Goal: Task Accomplishment & Management: Manage account settings

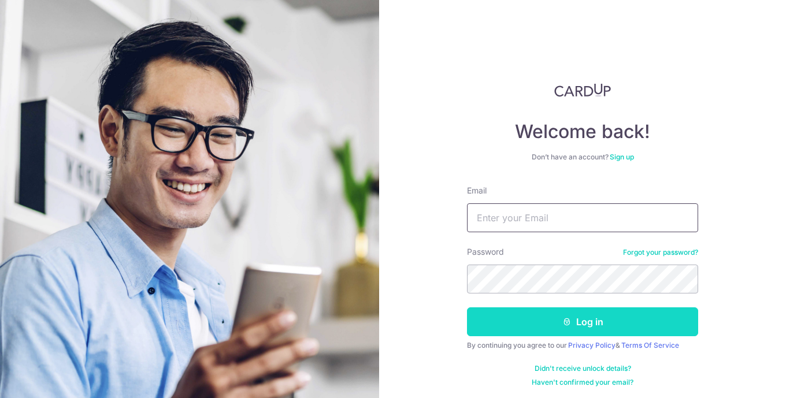
type input "[EMAIL_ADDRESS][DOMAIN_NAME]"
click at [588, 332] on button "Log in" at bounding box center [582, 321] width 231 height 29
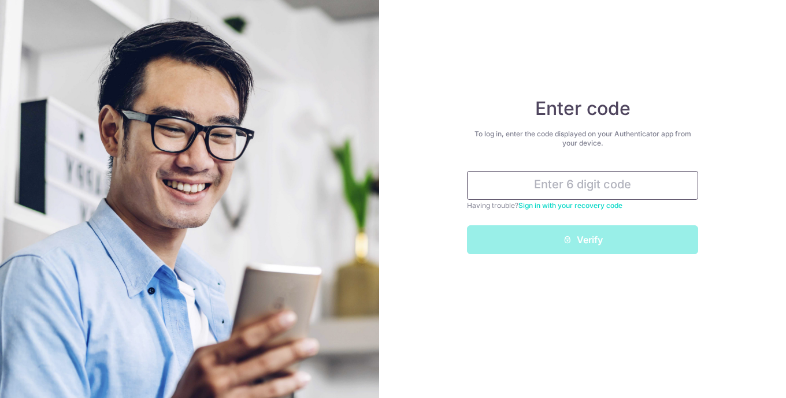
click at [555, 195] on input "text" at bounding box center [582, 185] width 231 height 29
click at [513, 189] on input "text" at bounding box center [582, 185] width 231 height 29
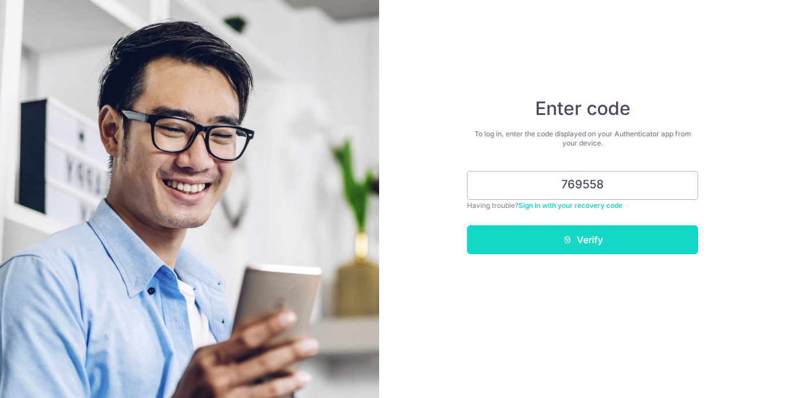
type input "769558"
click at [591, 254] on button "Verify" at bounding box center [582, 239] width 231 height 29
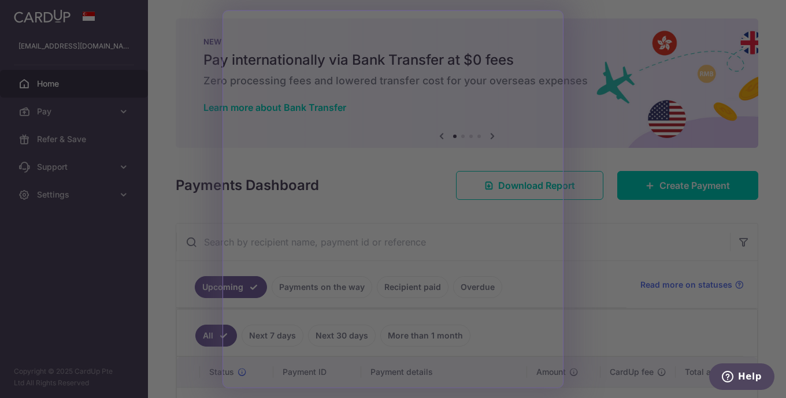
click at [657, 128] on div at bounding box center [397, 201] width 794 height 402
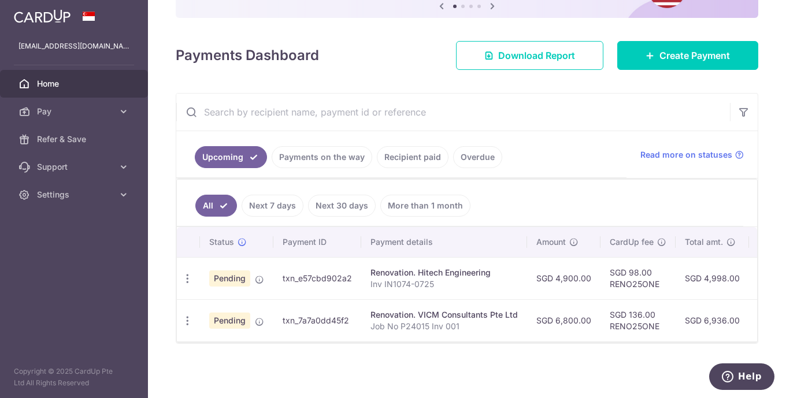
scroll to position [156, 0]
click at [188, 276] on icon "button" at bounding box center [187, 279] width 12 height 12
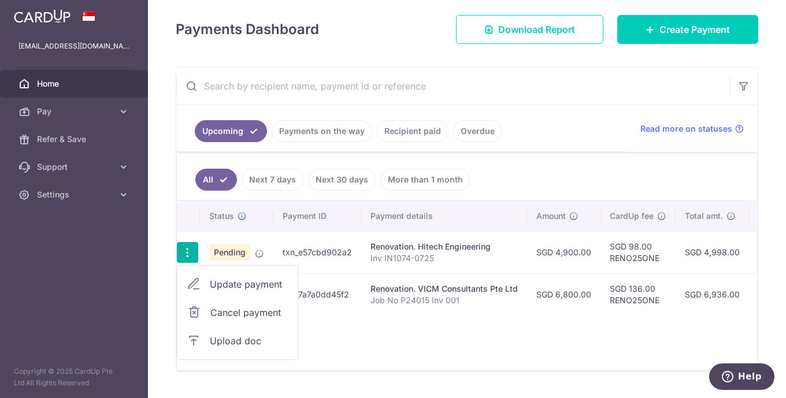
click at [253, 348] on span "Upload doc" at bounding box center [249, 341] width 79 height 14
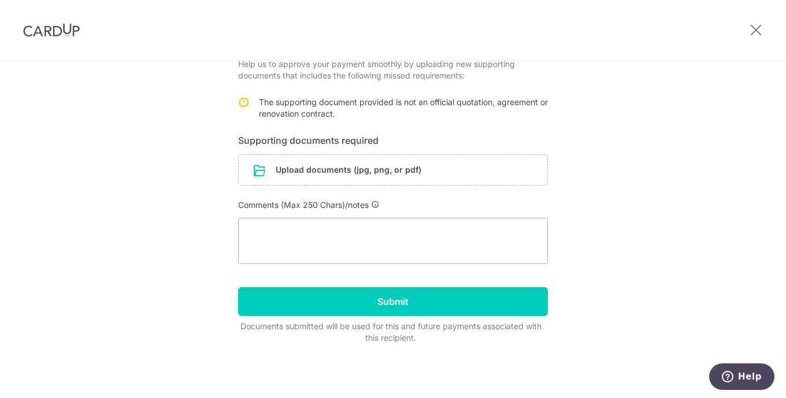
scroll to position [231, 0]
click at [262, 185] on input "file" at bounding box center [393, 170] width 309 height 30
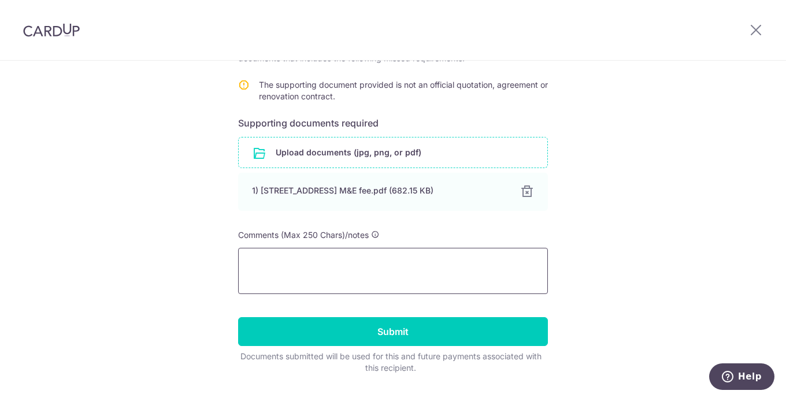
scroll to position [308, 0]
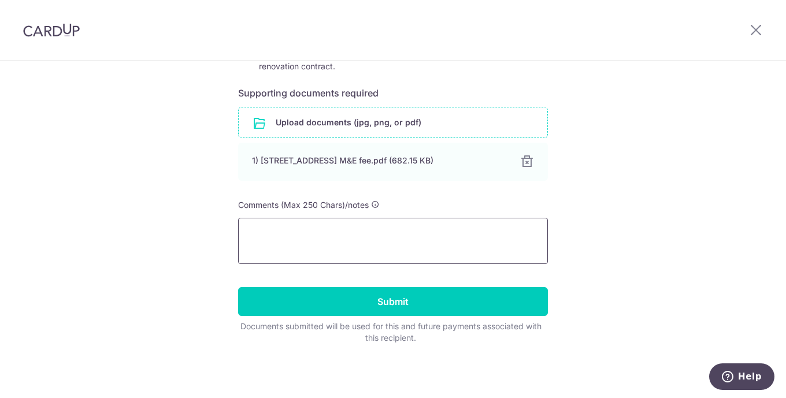
click at [281, 242] on textarea at bounding box center [393, 241] width 310 height 46
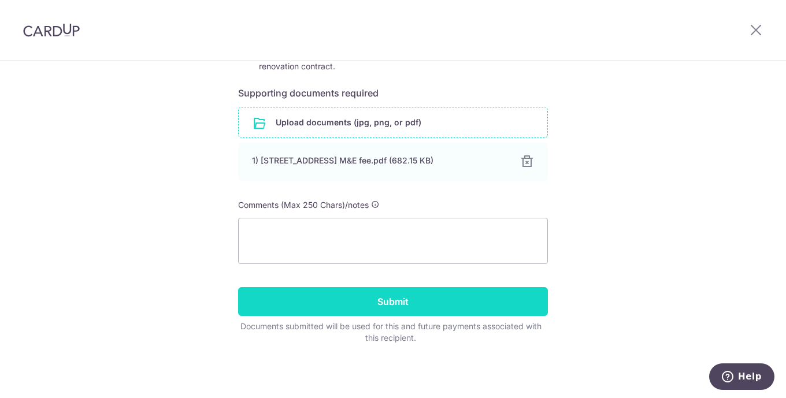
click at [388, 310] on input "Submit" at bounding box center [393, 301] width 310 height 29
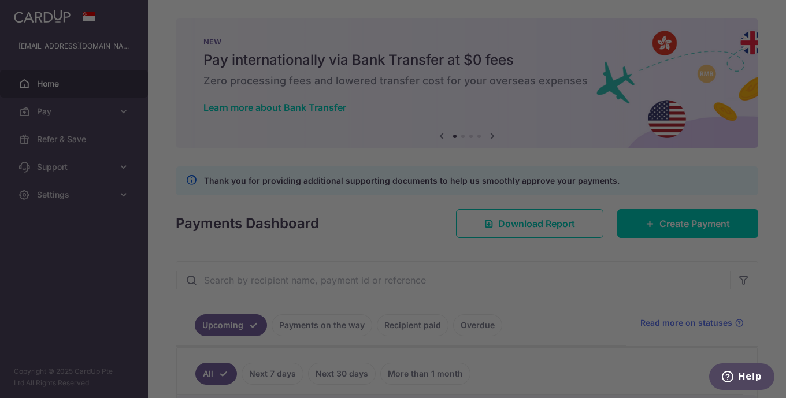
click at [685, 384] on div at bounding box center [397, 201] width 794 height 402
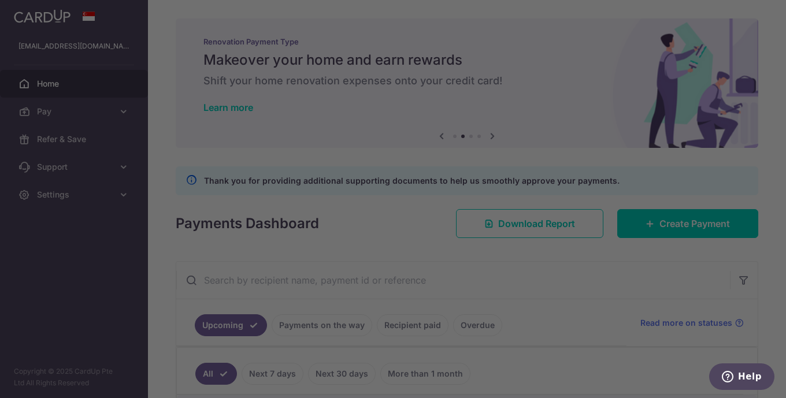
click at [583, 324] on div at bounding box center [397, 201] width 794 height 402
click at [779, 244] on div at bounding box center [397, 201] width 794 height 402
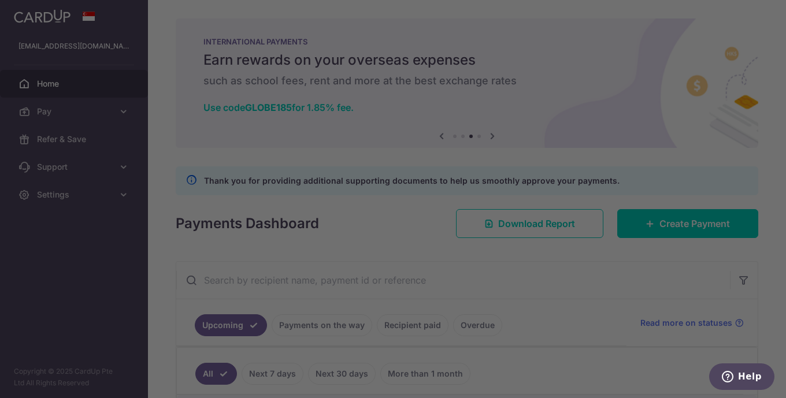
click at [157, 84] on div at bounding box center [397, 201] width 794 height 402
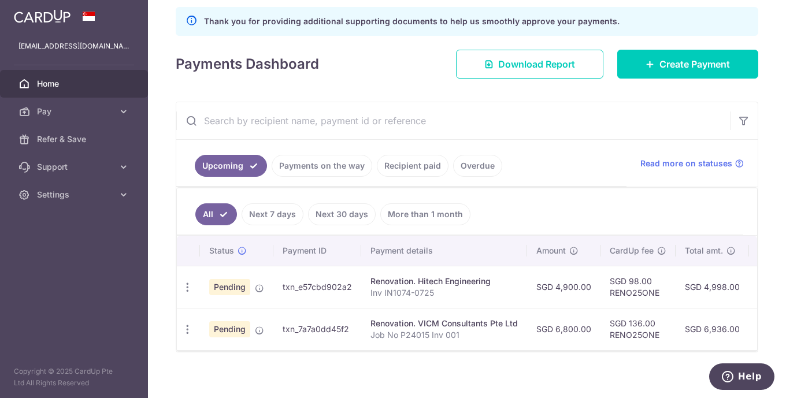
scroll to position [192, 0]
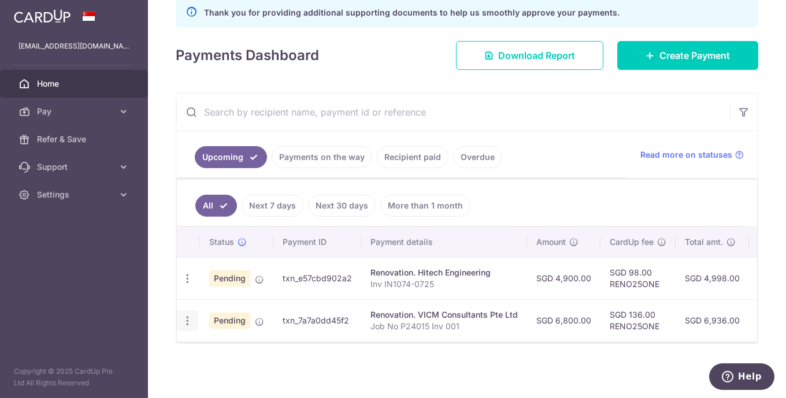
click at [187, 285] on icon "button" at bounding box center [187, 279] width 12 height 12
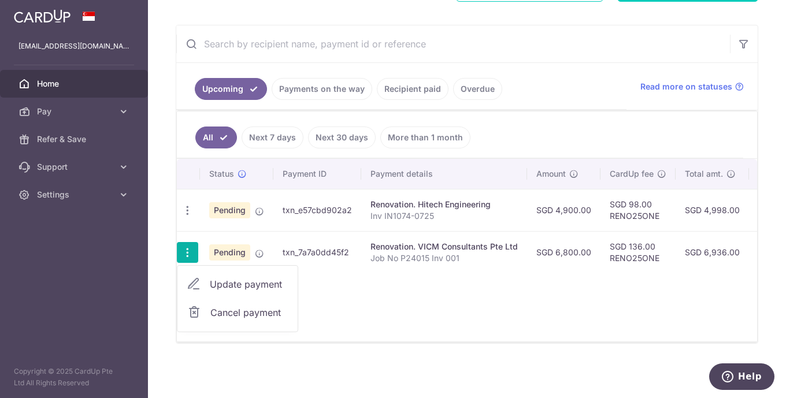
scroll to position [276, 0]
click at [240, 253] on span "Pending" at bounding box center [229, 252] width 41 height 16
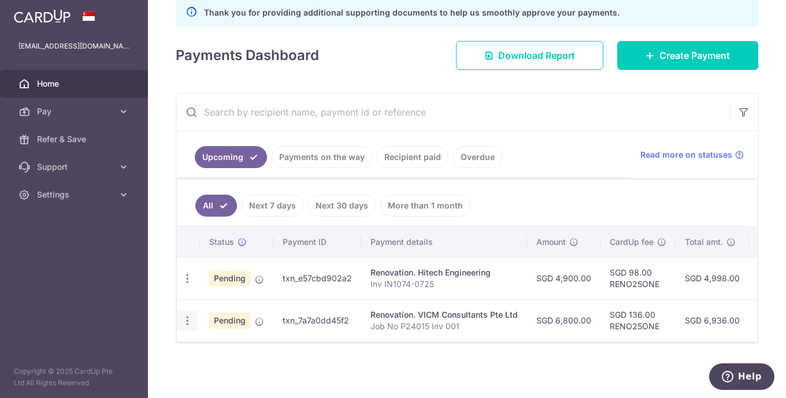
click at [189, 285] on icon "button" at bounding box center [187, 279] width 12 height 12
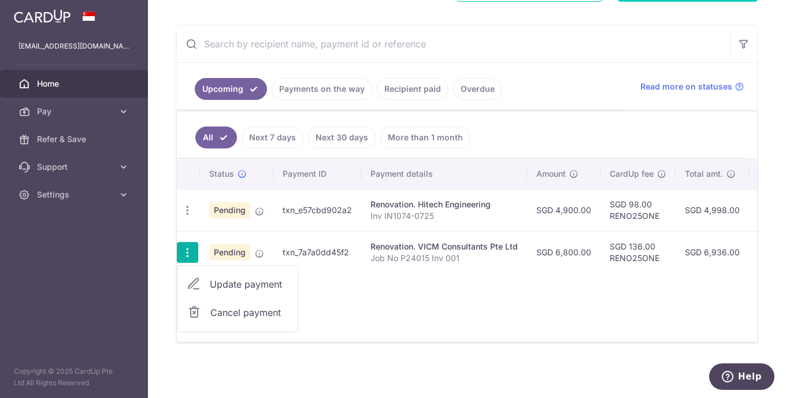
scroll to position [276, 0]
click at [232, 284] on span "Update payment" at bounding box center [249, 284] width 79 height 14
radio input "true"
type input "6,800.00"
type input "15/08/2025"
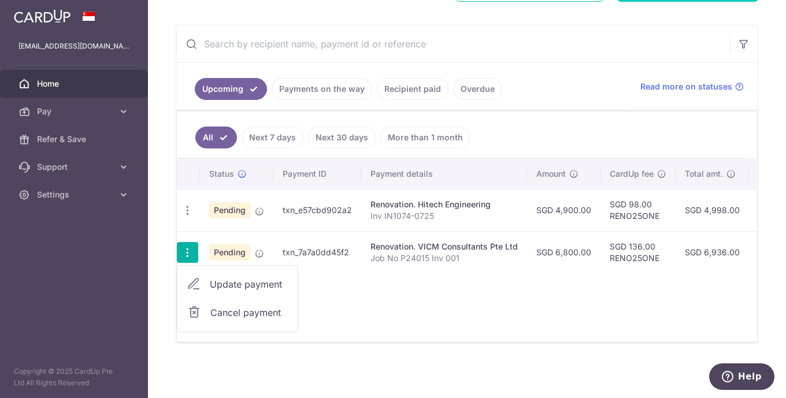
type input "Job No P24015 Inv 001"
type input "QS professional fees"
type input "RENO25ONE"
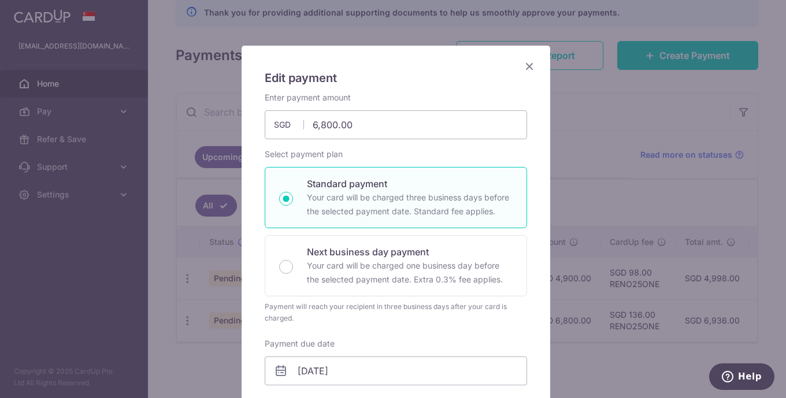
scroll to position [0, 0]
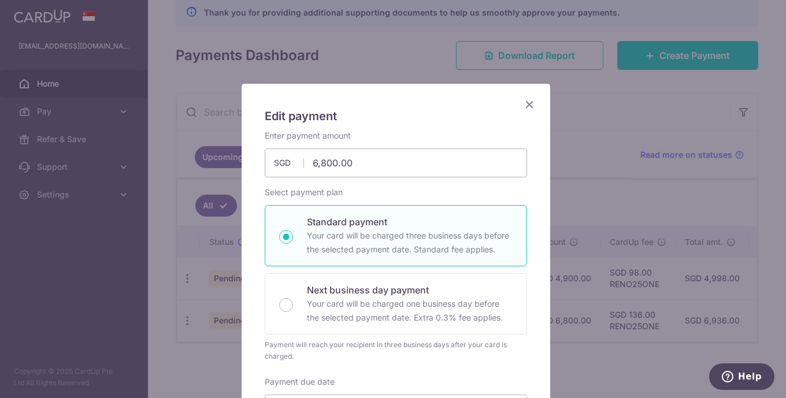
click at [532, 106] on icon "Close" at bounding box center [529, 104] width 14 height 14
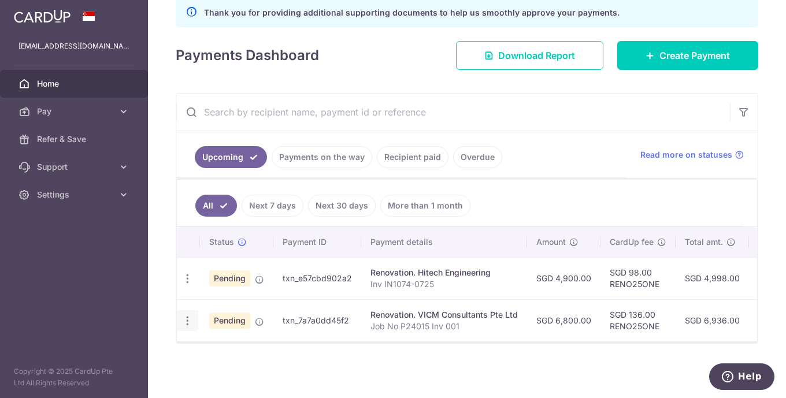
click at [188, 285] on icon "button" at bounding box center [187, 279] width 12 height 12
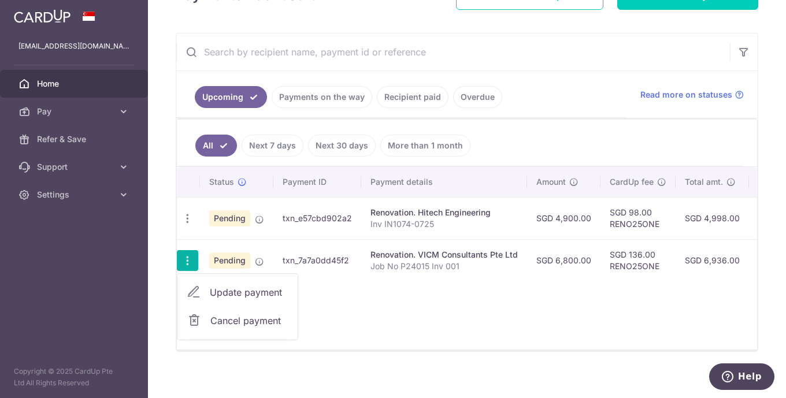
scroll to position [276, 0]
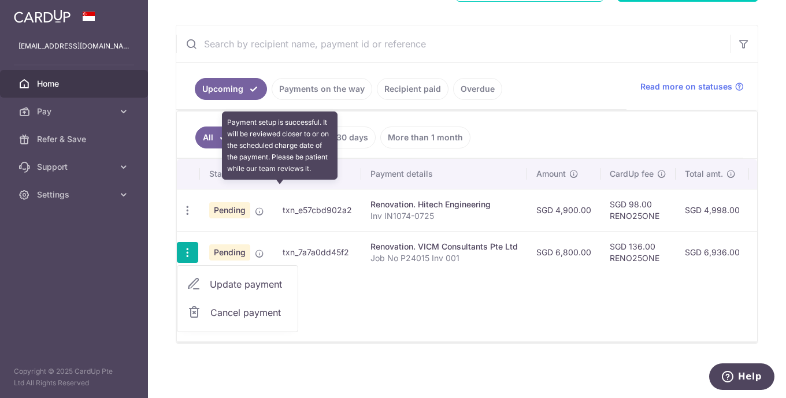
click at [264, 250] on icon at bounding box center [259, 253] width 9 height 9
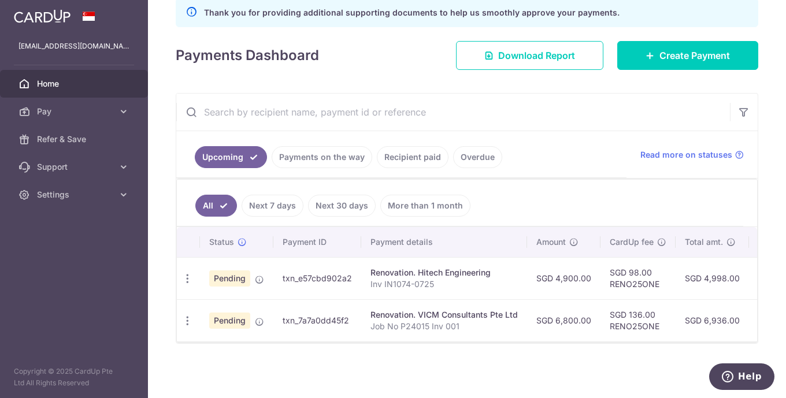
scroll to position [208, 0]
click at [676, 149] on span "Read more on statuses" at bounding box center [686, 155] width 92 height 12
click at [478, 322] on p "Job No P24015 Inv 001" at bounding box center [443, 327] width 147 height 12
click at [187, 285] on icon "button" at bounding box center [187, 279] width 12 height 12
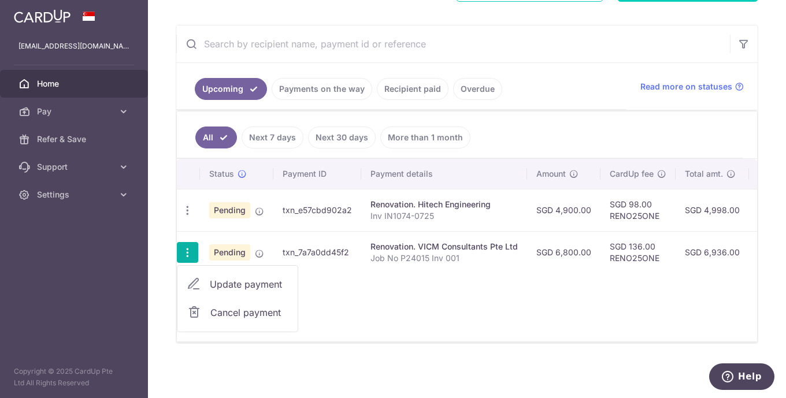
scroll to position [276, 0]
click at [228, 281] on span "Update payment" at bounding box center [249, 284] width 79 height 14
radio input "true"
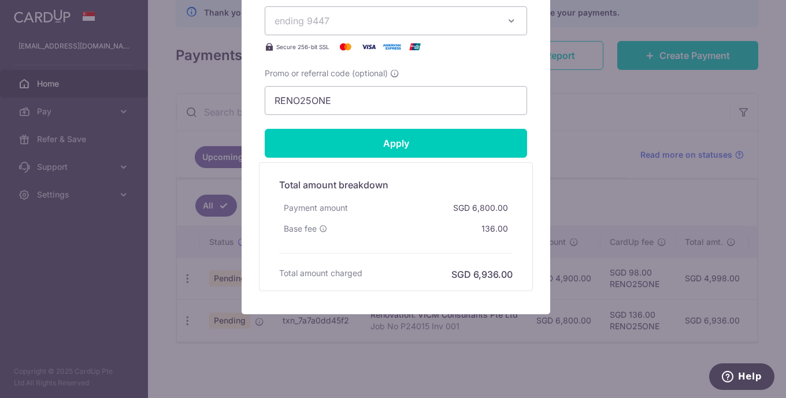
scroll to position [759, 0]
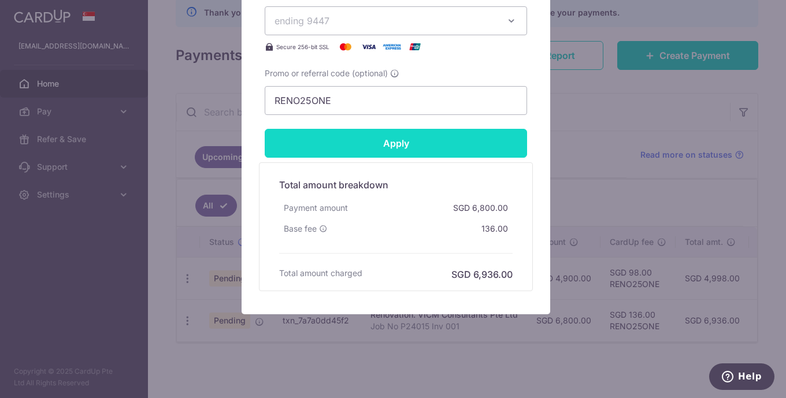
click at [391, 129] on input "Apply" at bounding box center [396, 143] width 262 height 29
click at [399, 158] on input "Apply" at bounding box center [396, 143] width 262 height 29
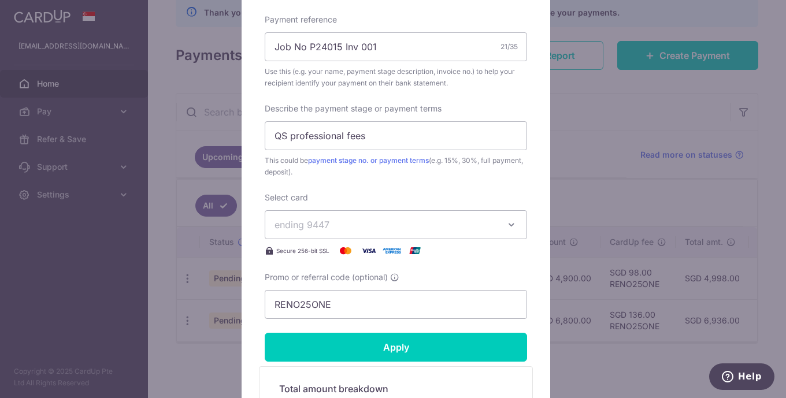
scroll to position [324, 0]
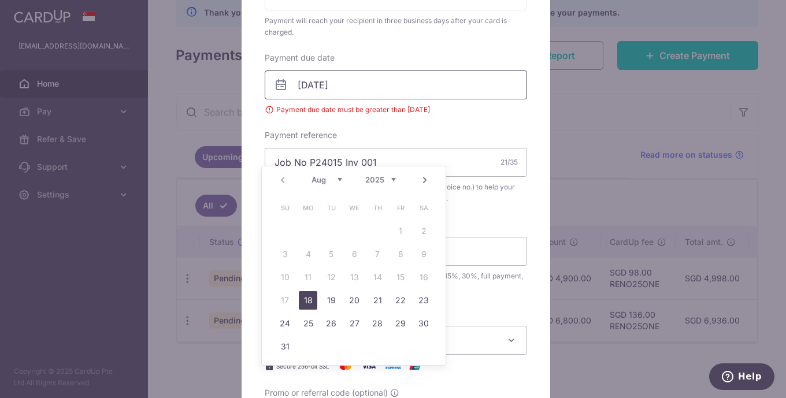
click at [307, 99] on input "[DATE]" at bounding box center [396, 85] width 262 height 29
click at [304, 292] on link "18" at bounding box center [308, 300] width 18 height 18
type input "[DATE]"
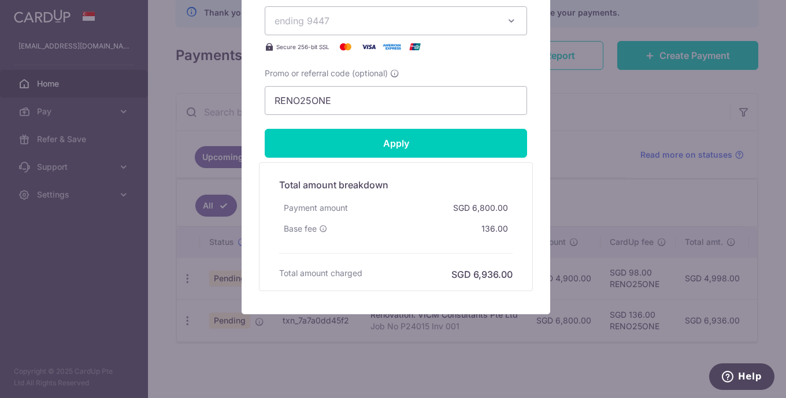
scroll to position [775, 0]
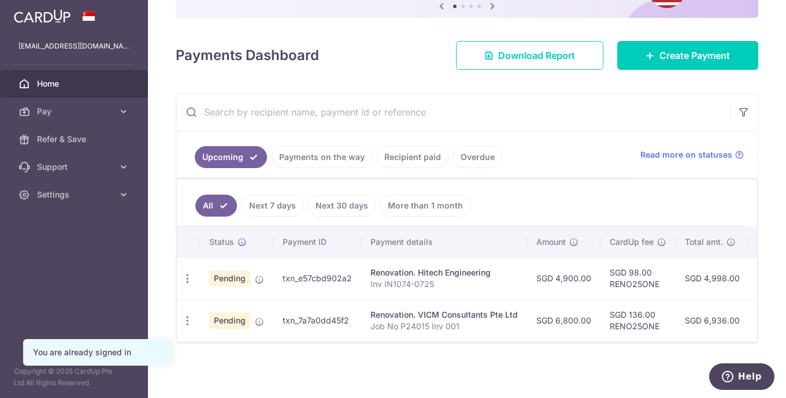
scroll to position [156, 0]
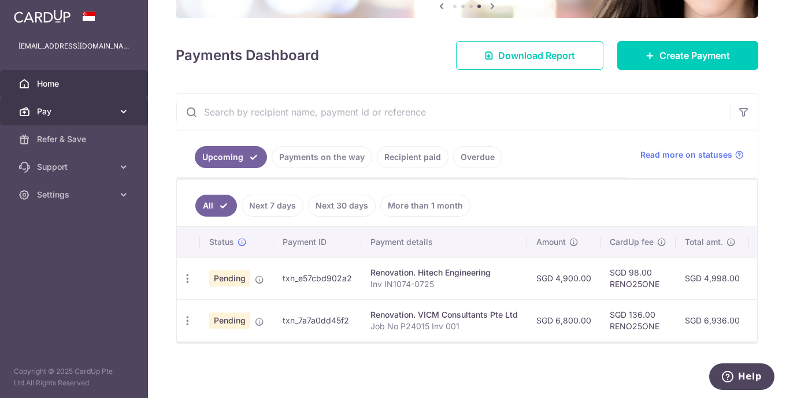
click at [121, 116] on icon at bounding box center [124, 112] width 12 height 12
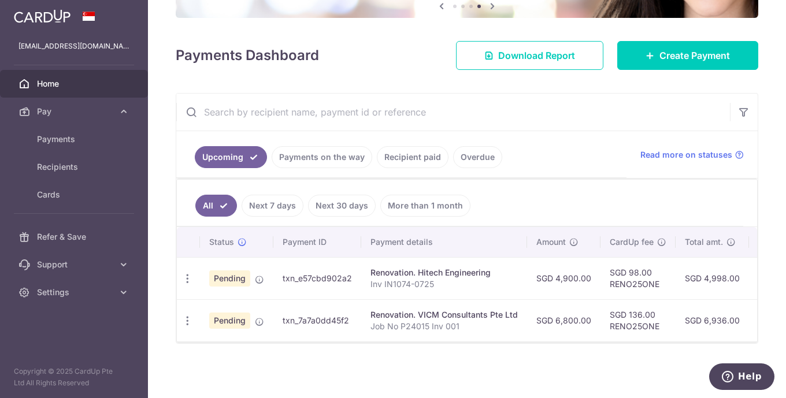
click at [60, 86] on span "Home" at bounding box center [75, 84] width 76 height 12
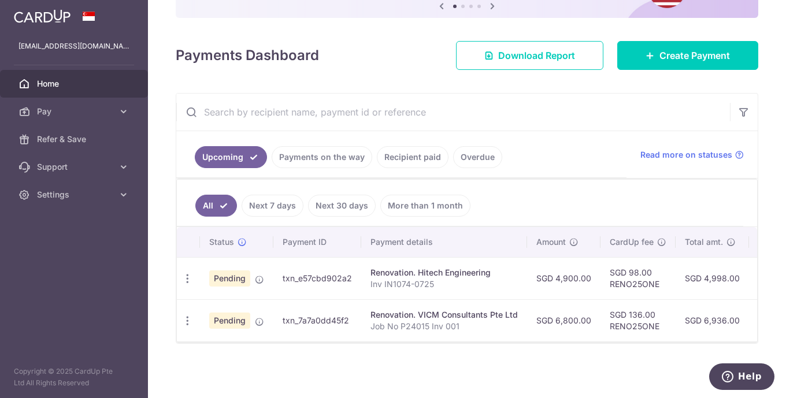
scroll to position [156, 0]
click at [185, 285] on icon "button" at bounding box center [187, 279] width 12 height 12
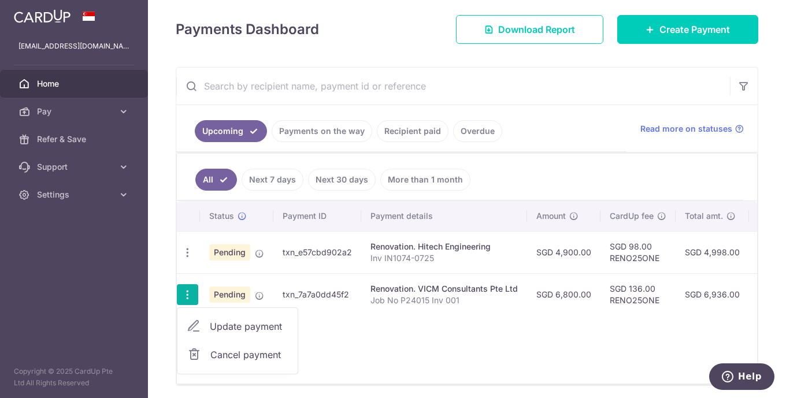
scroll to position [225, 0]
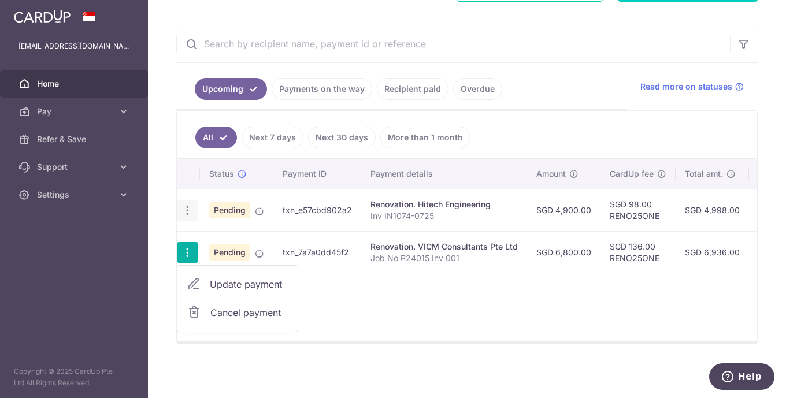
click at [185, 210] on icon "button" at bounding box center [187, 211] width 12 height 12
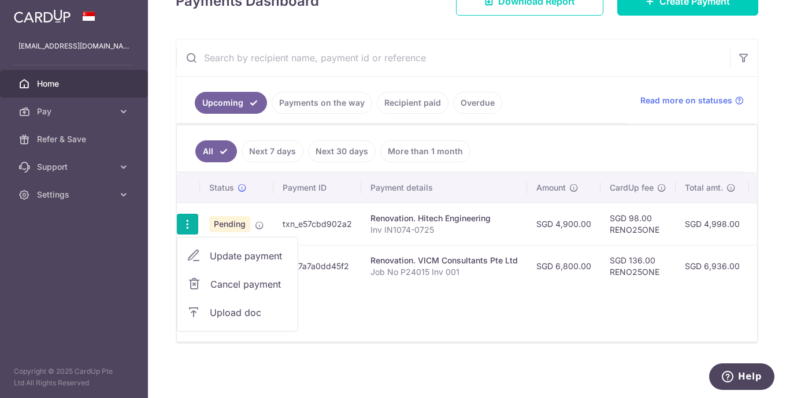
click at [247, 311] on span "Upload doc" at bounding box center [249, 313] width 79 height 14
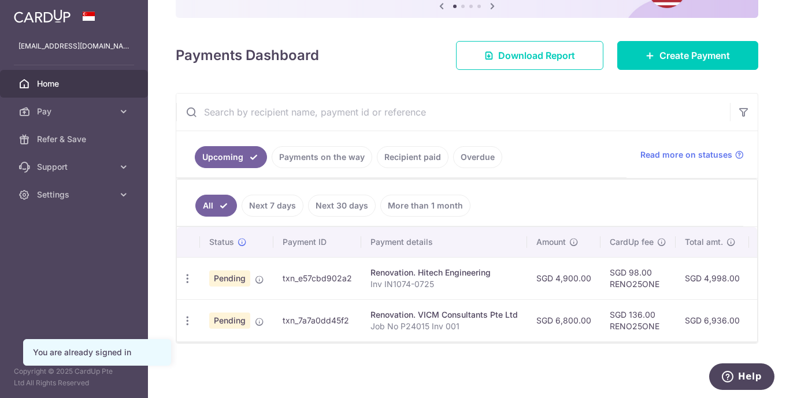
scroll to position [156, 0]
click at [188, 277] on icon "button" at bounding box center [187, 279] width 12 height 12
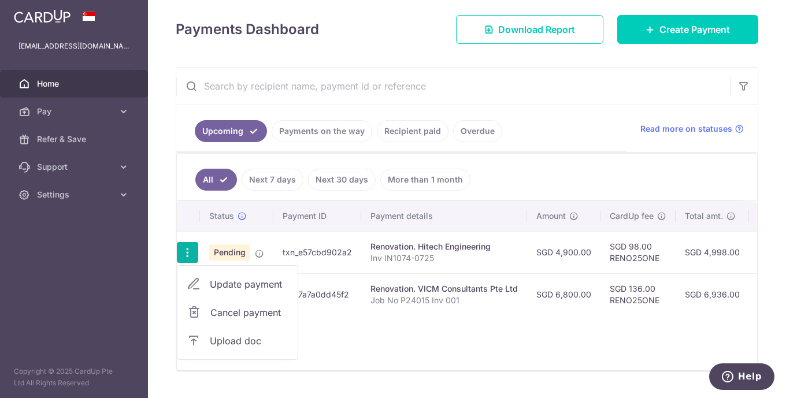
click at [399, 361] on div "Status Payment ID Payment details Amount CardUp fee Total amt. Charge date Due …" at bounding box center [467, 285] width 580 height 169
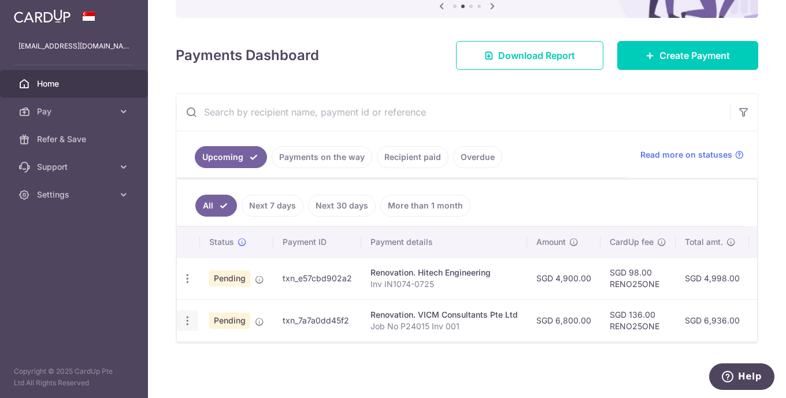
click at [191, 285] on icon "button" at bounding box center [187, 279] width 12 height 12
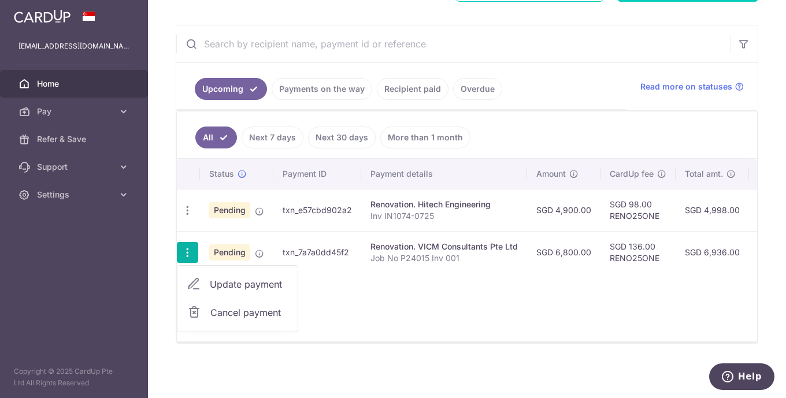
scroll to position [225, 0]
click at [233, 280] on span "Update payment" at bounding box center [249, 284] width 79 height 14
radio input "true"
type input "6,800.00"
type input "[DATE]"
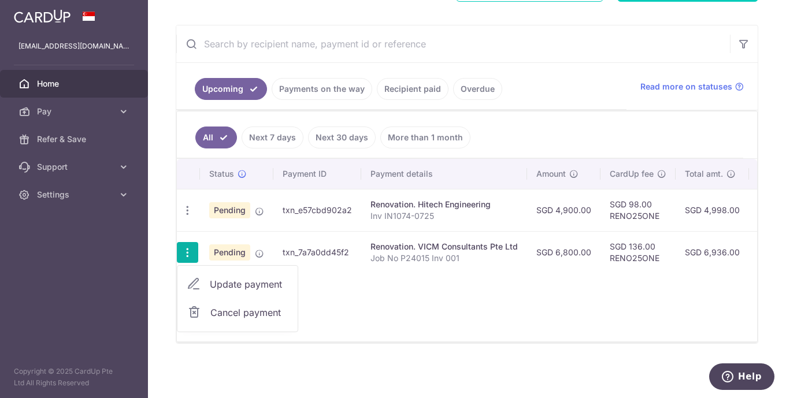
type input "Job No P24015 Inv 001"
type input "QS professional fees"
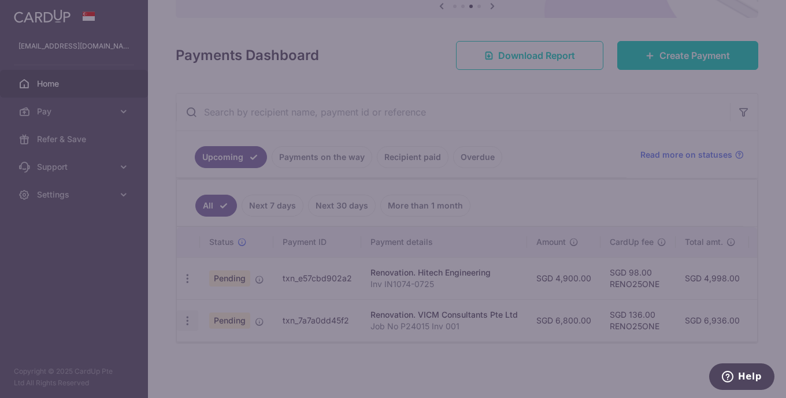
type input "RENO25ONE"
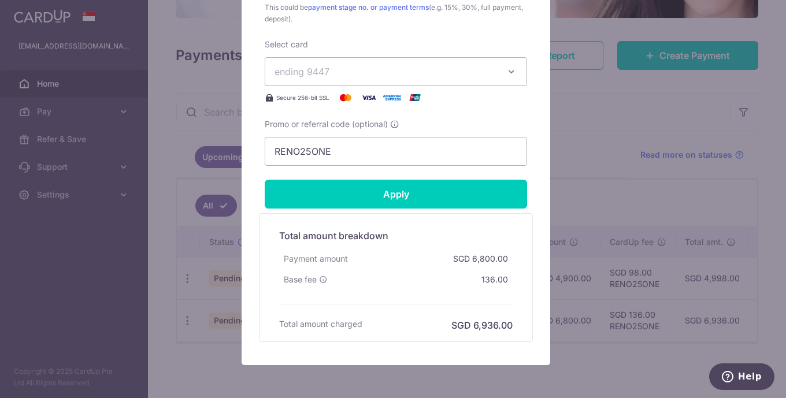
scroll to position [578, 0]
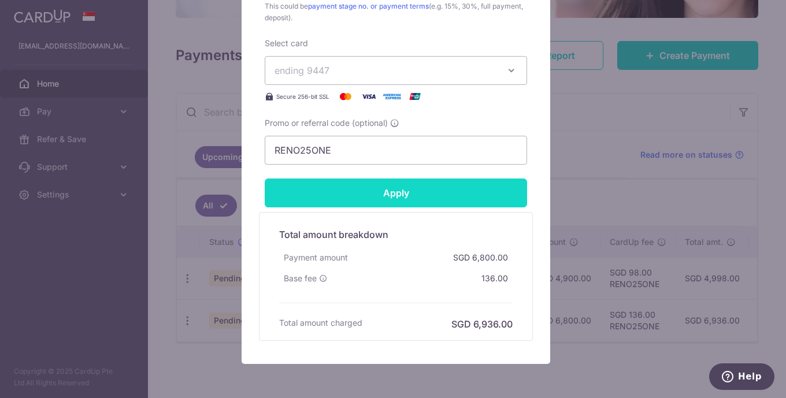
click at [394, 207] on input "Apply" at bounding box center [396, 193] width 262 height 29
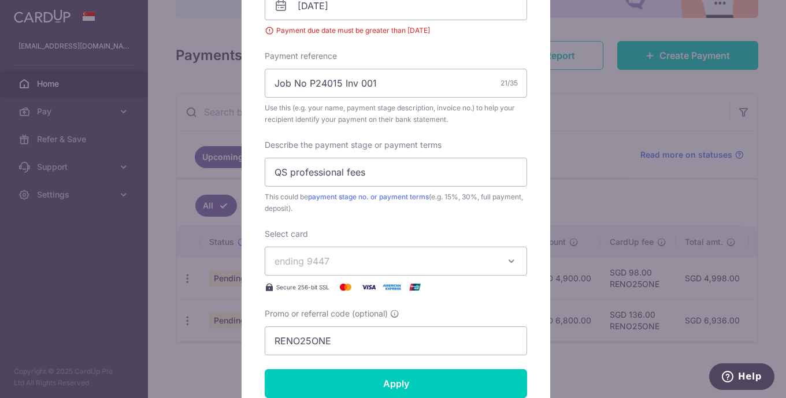
scroll to position [401, 0]
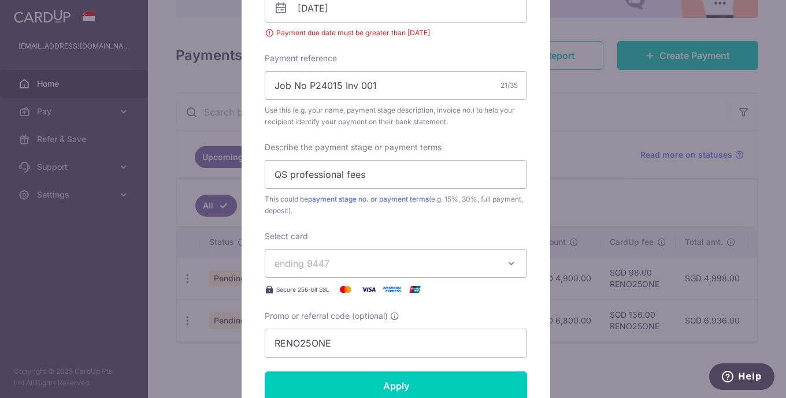
click at [280, 15] on icon at bounding box center [281, 8] width 14 height 14
click at [359, 23] on input "[DATE]" at bounding box center [396, 8] width 262 height 29
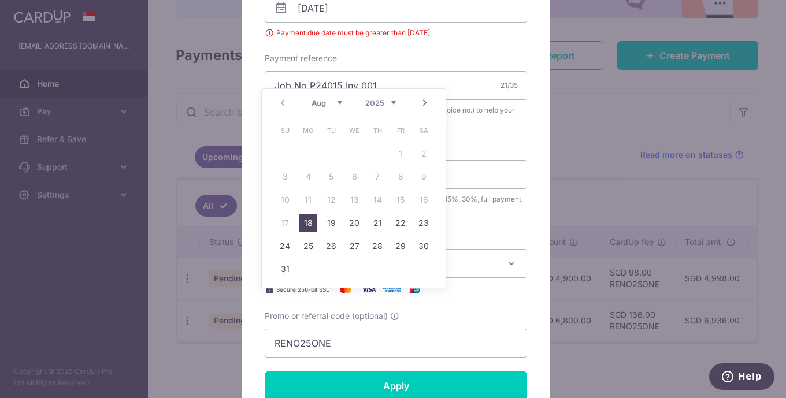
click at [312, 218] on link "18" at bounding box center [308, 223] width 18 height 18
type input "[DATE]"
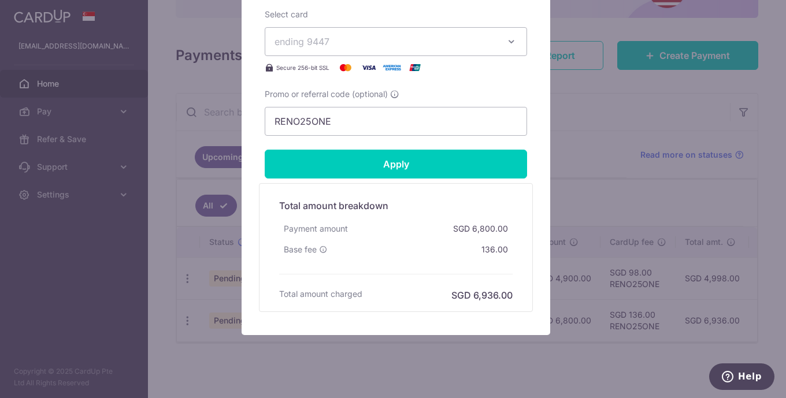
scroll to position [671, 0]
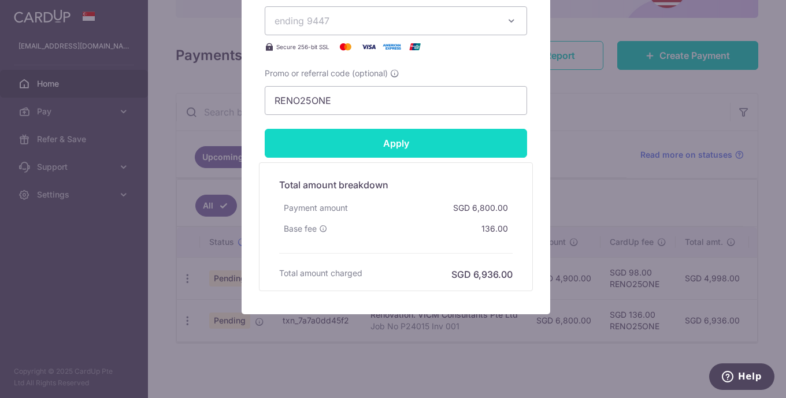
click at [388, 158] on input "Apply" at bounding box center [396, 143] width 262 height 29
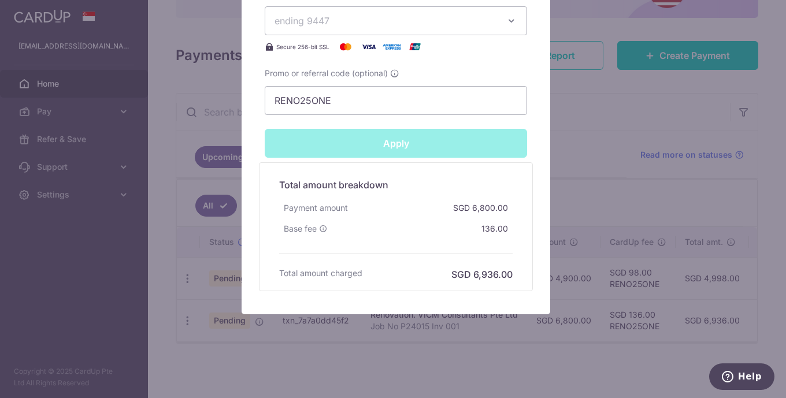
type input "Successfully Applied"
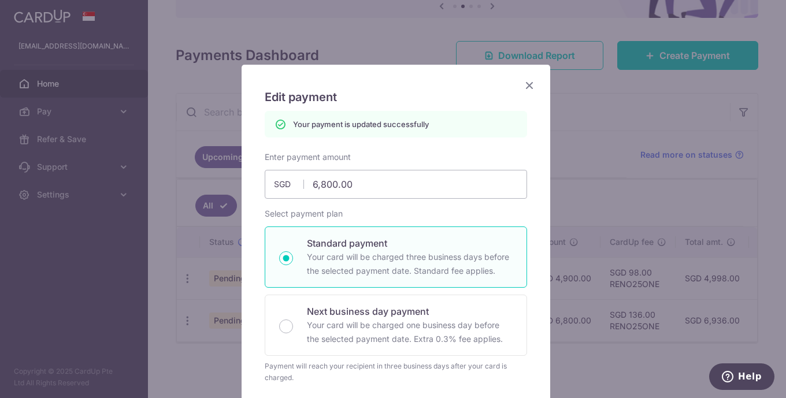
scroll to position [0, 0]
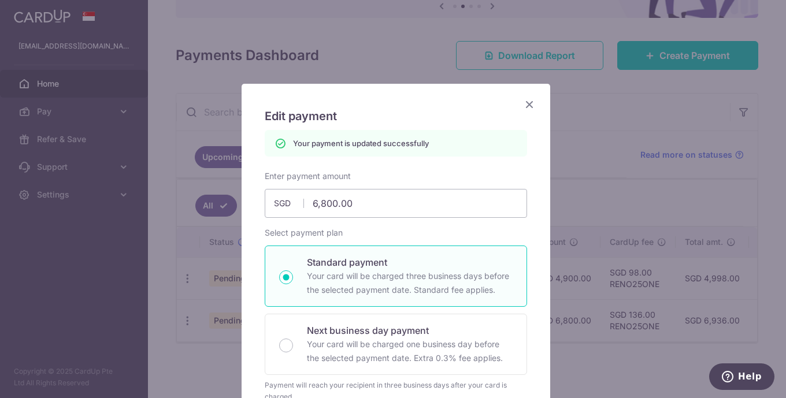
click at [527, 105] on icon "Close" at bounding box center [529, 104] width 14 height 14
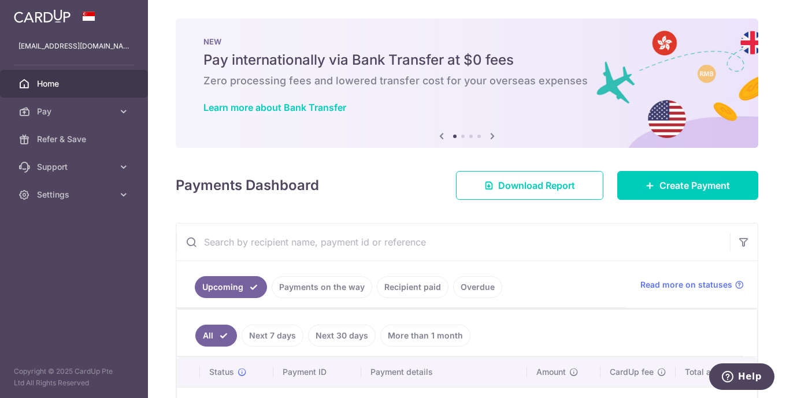
click at [283, 347] on link "Next 7 days" at bounding box center [273, 336] width 62 height 22
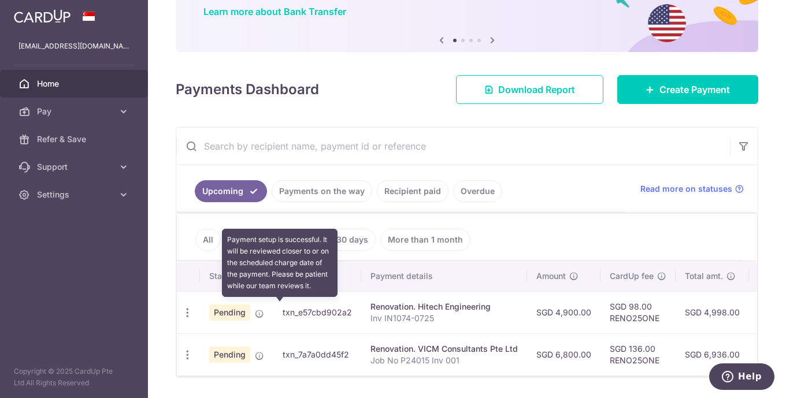
scroll to position [116, 0]
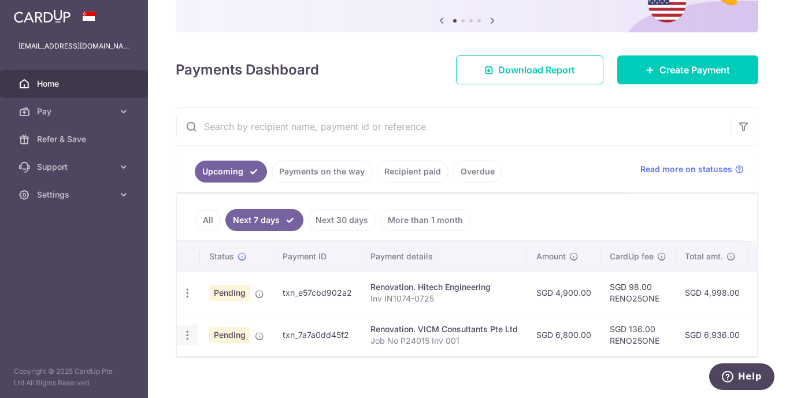
click at [191, 299] on icon "button" at bounding box center [187, 293] width 12 height 12
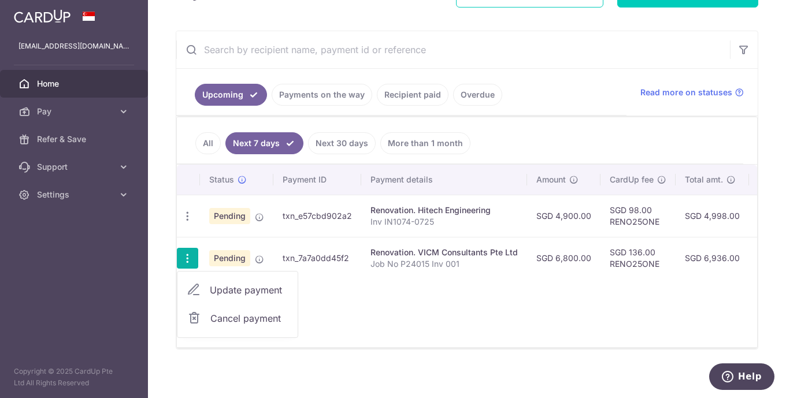
scroll to position [225, 0]
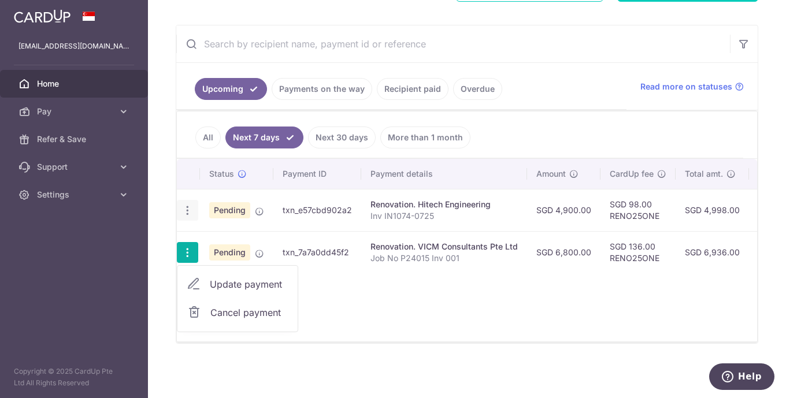
click at [188, 209] on icon "button" at bounding box center [187, 211] width 12 height 12
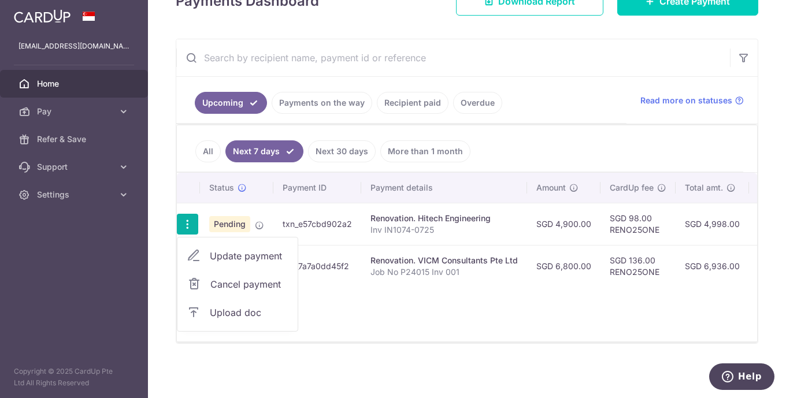
scroll to position [210, 0]
